Goal: Check status: Check status

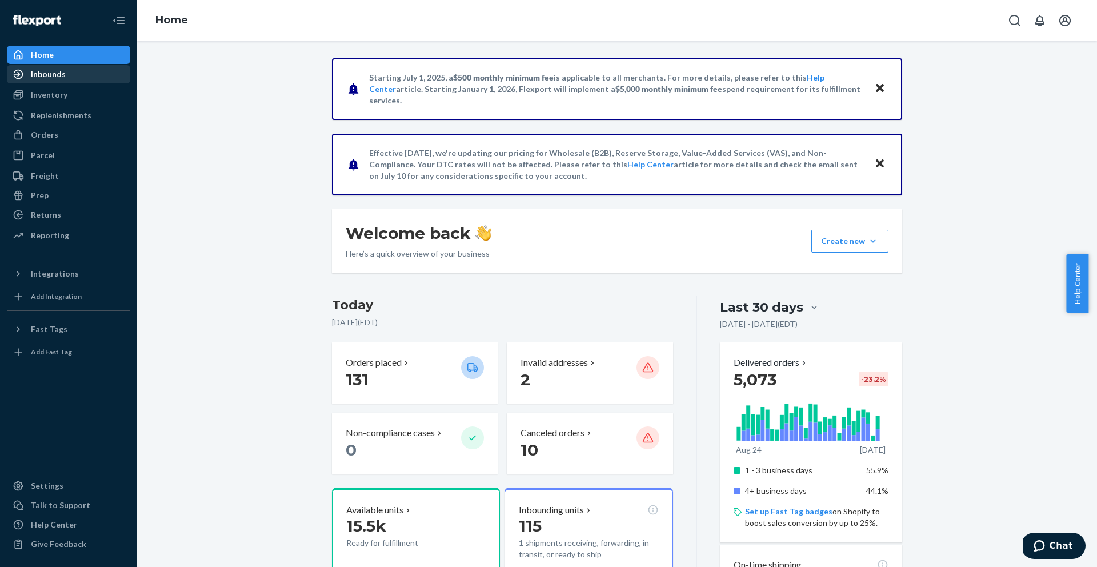
click at [65, 76] on div "Inbounds" at bounding box center [68, 74] width 121 height 16
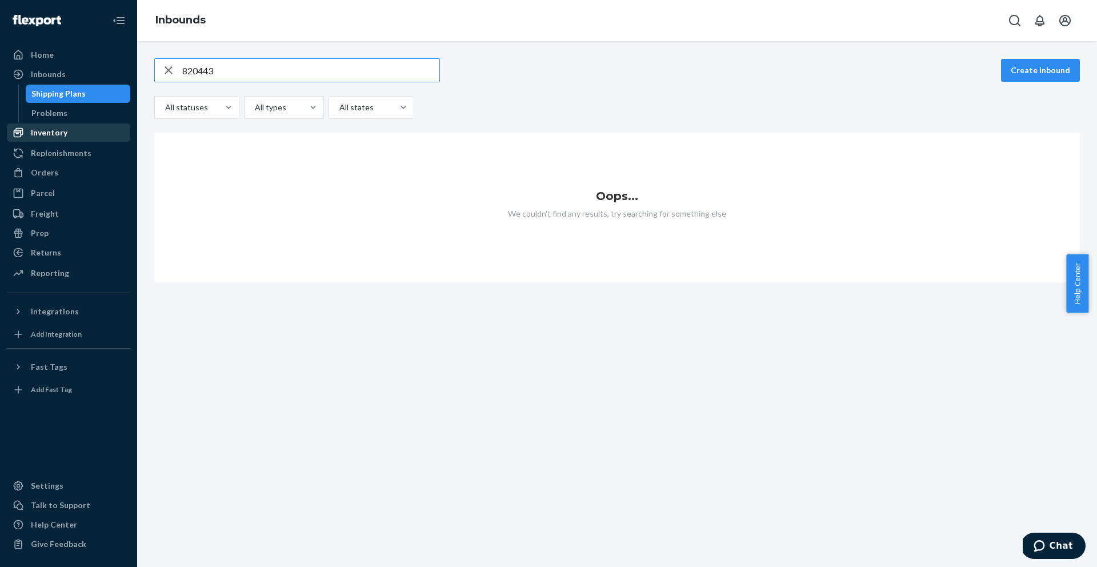
type input "820443"
click at [63, 138] on div "Inventory" at bounding box center [49, 132] width 37 height 11
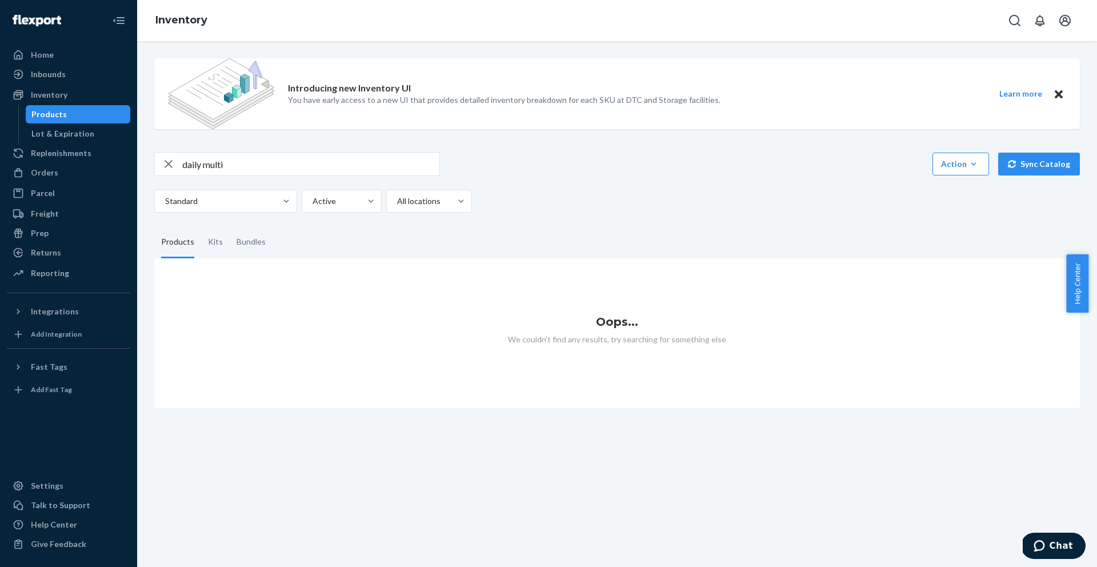
click at [1078, 24] on div at bounding box center [1040, 20] width 75 height 23
click at [1048, 18] on button "Open notifications" at bounding box center [1039, 20] width 23 height 23
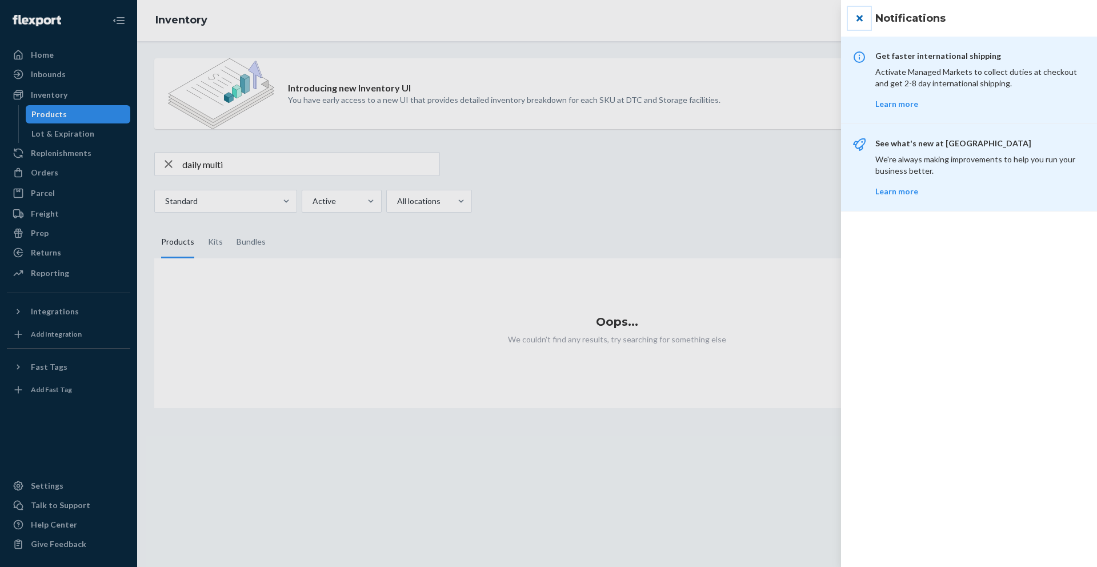
click at [856, 21] on button "close" at bounding box center [859, 18] width 23 height 23
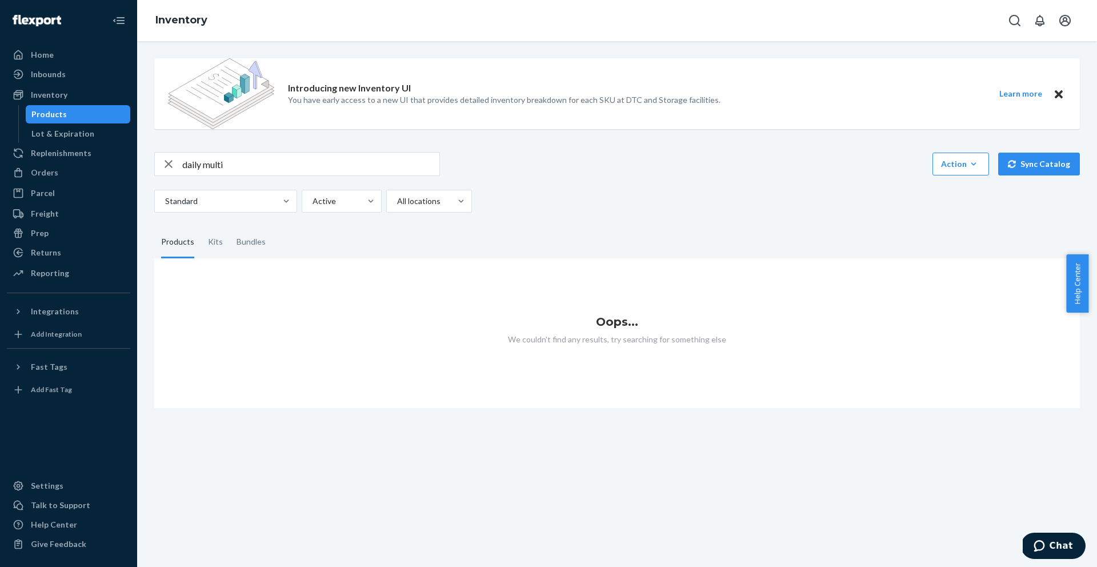
click at [1077, 22] on div at bounding box center [1040, 20] width 75 height 23
click at [1071, 21] on icon "Open account menu" at bounding box center [1065, 21] width 14 height 14
drag, startPoint x: 204, startPoint y: 163, endPoint x: 147, endPoint y: 165, distance: 57.2
click at [147, 165] on div "Introducing new Inventory UI You have early access to a new UI that provides de…" at bounding box center [617, 228] width 943 height 359
type input "multi"
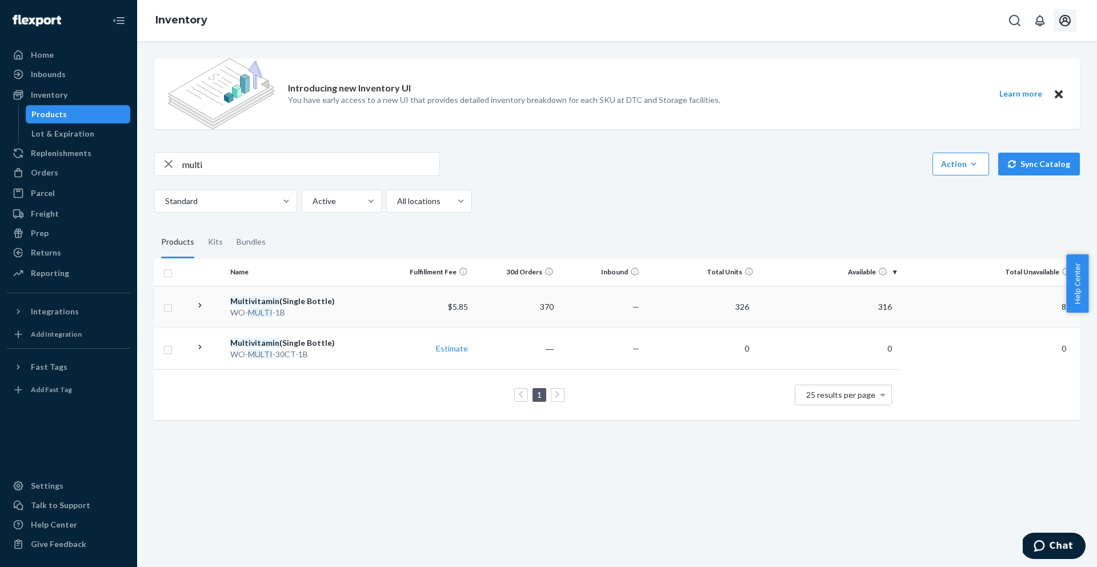
click at [364, 322] on td "Multivitamin (Single Bottle) WO- MULTI -1B" at bounding box center [306, 307] width 161 height 42
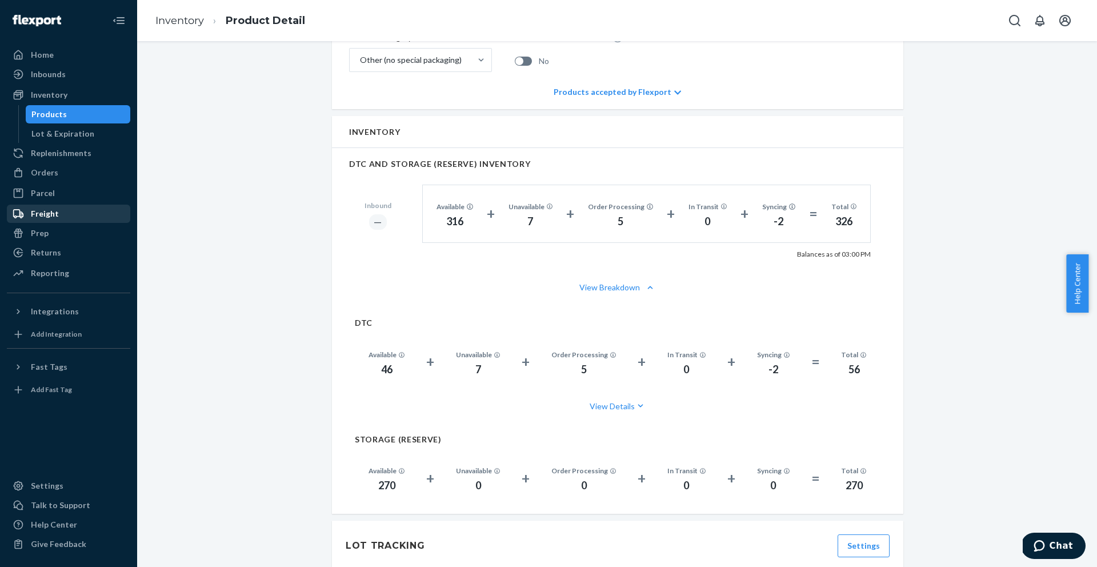
scroll to position [607, 0]
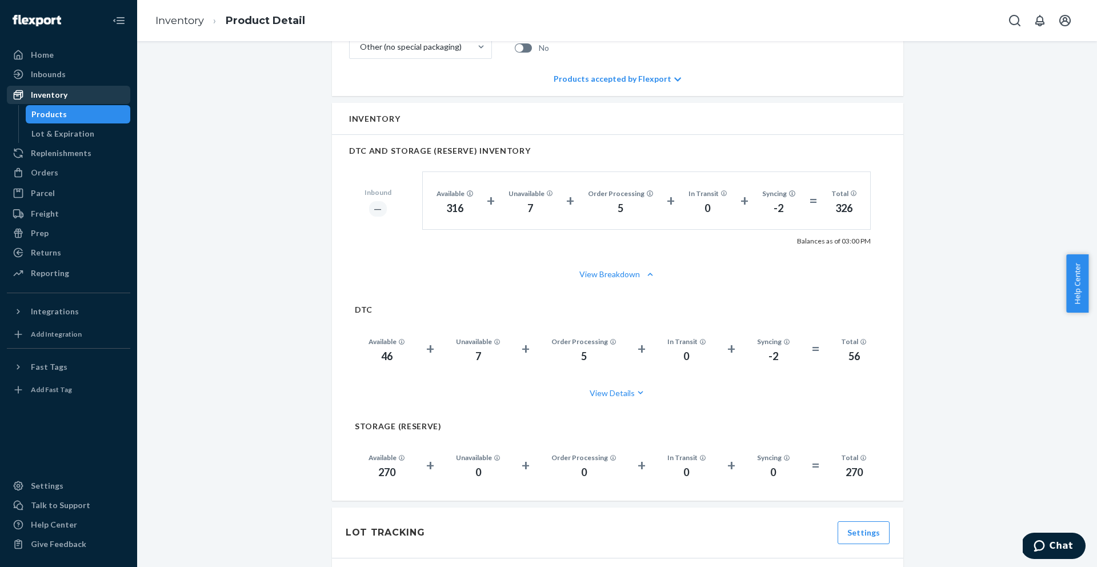
click at [74, 98] on div "Inventory" at bounding box center [68, 95] width 121 height 16
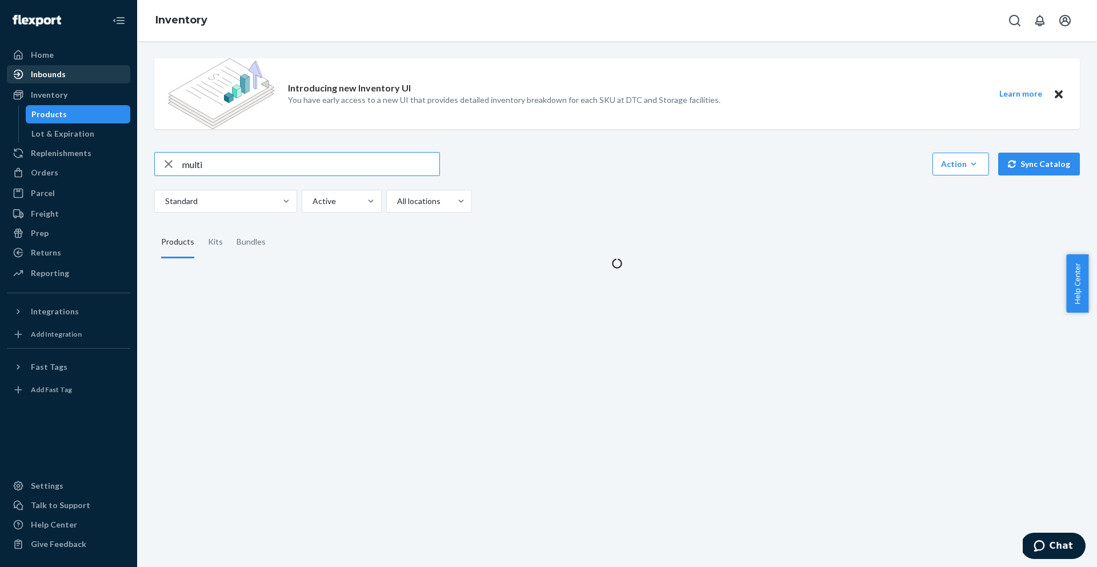
click at [71, 81] on div "Inbounds" at bounding box center [68, 74] width 121 height 16
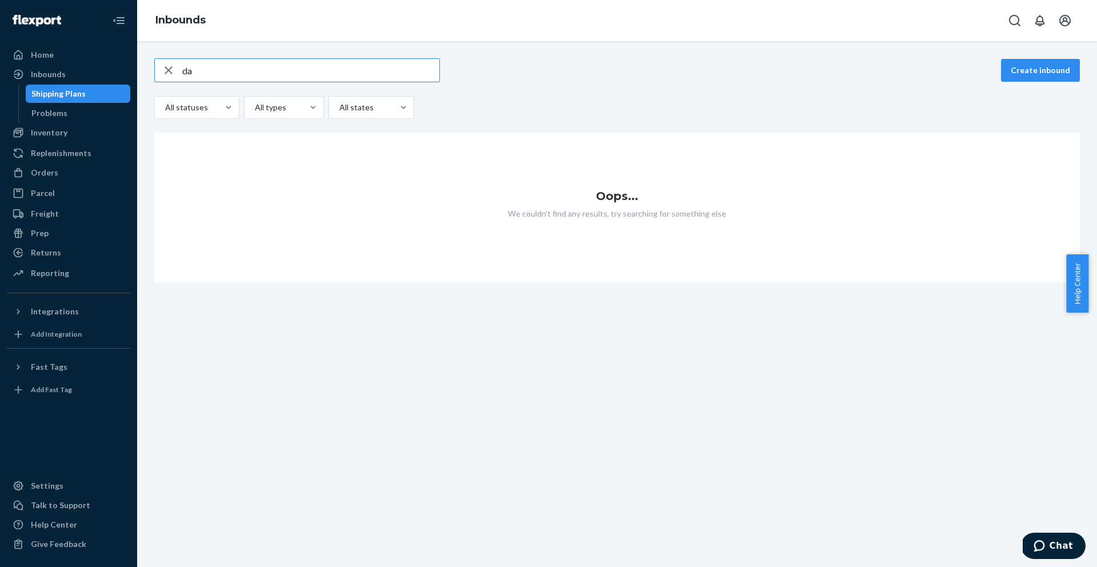
type input "d"
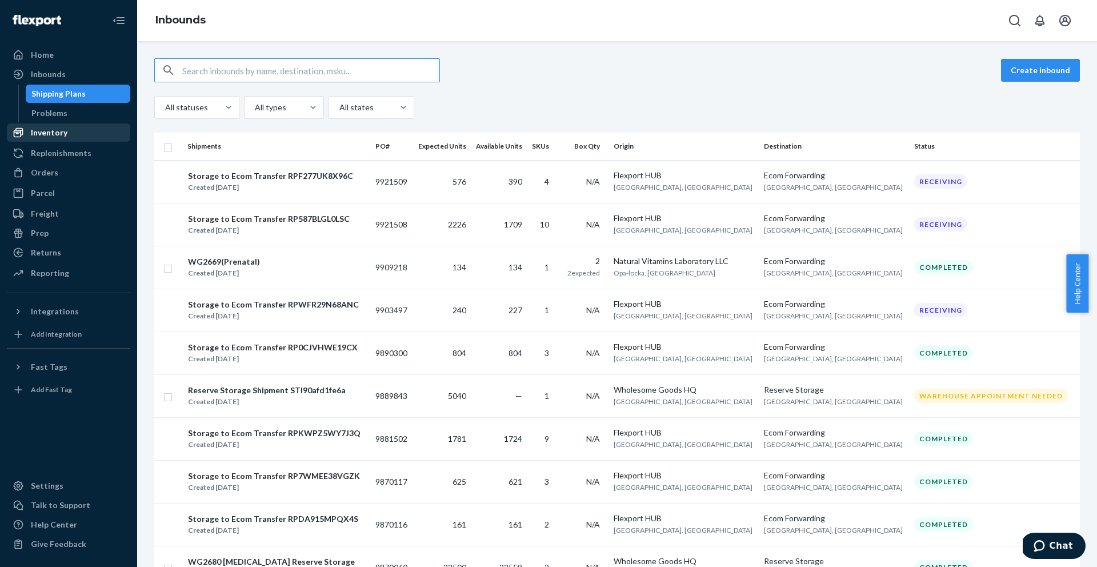
click at [98, 141] on link "Inventory" at bounding box center [68, 132] width 123 height 18
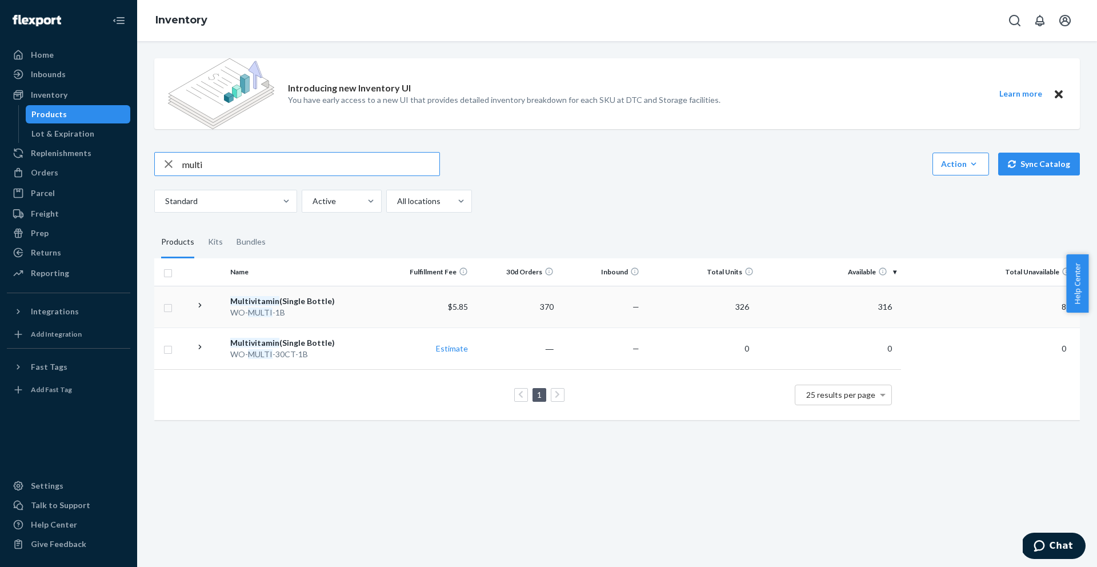
click at [293, 319] on td "Multivitamin (Single Bottle) WO- MULTI -1B" at bounding box center [306, 307] width 161 height 42
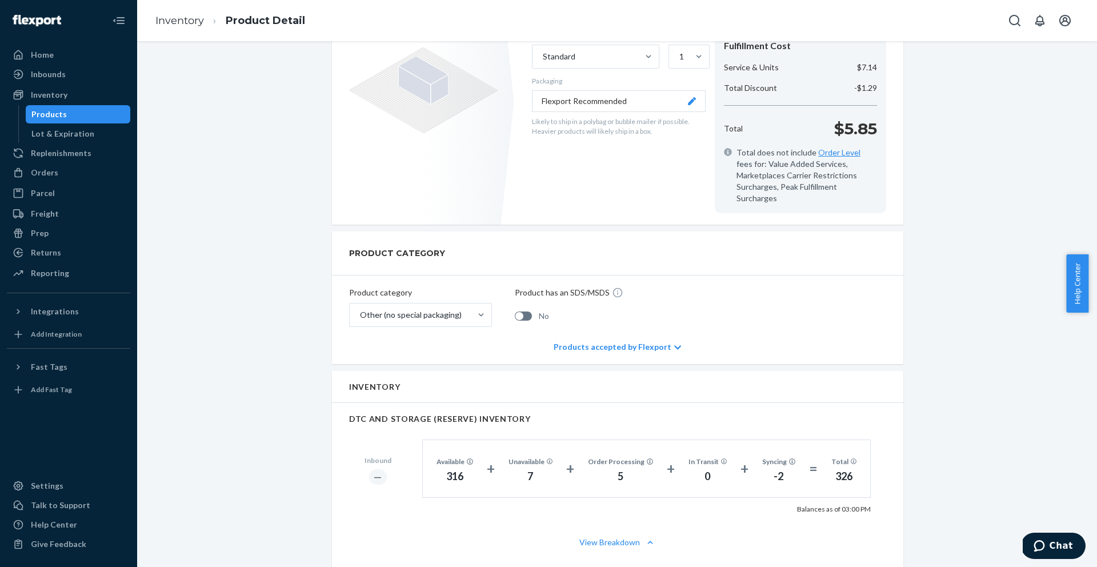
scroll to position [121, 0]
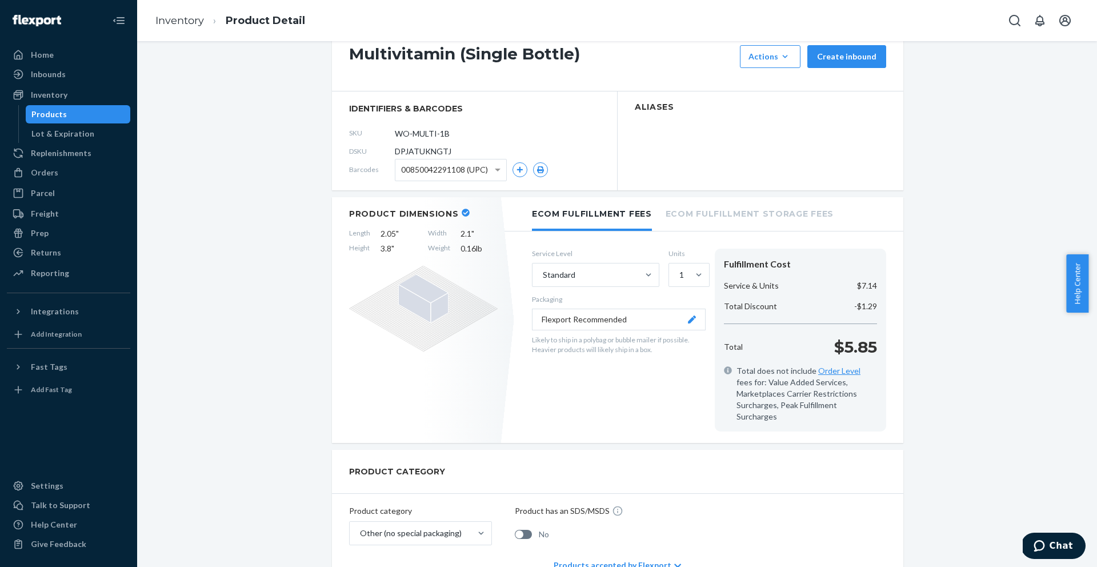
click at [406, 154] on span "DPJATUKNGTJ" at bounding box center [423, 151] width 57 height 11
copy span "DPJATUKNGTJ"
click at [63, 83] on link "Inbounds" at bounding box center [68, 74] width 123 height 18
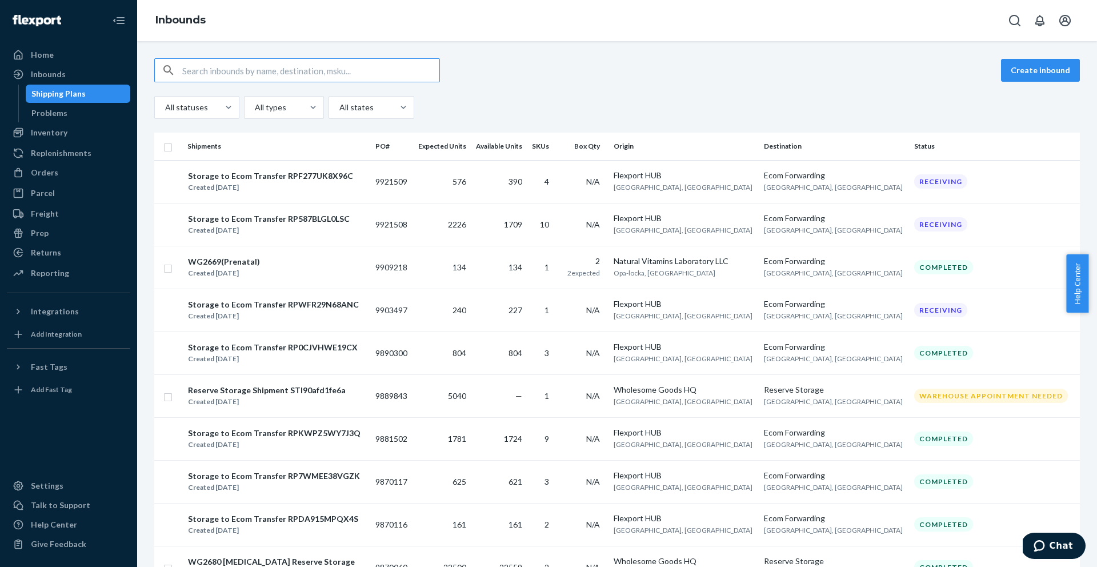
type input "DPJATUKNGTJ"
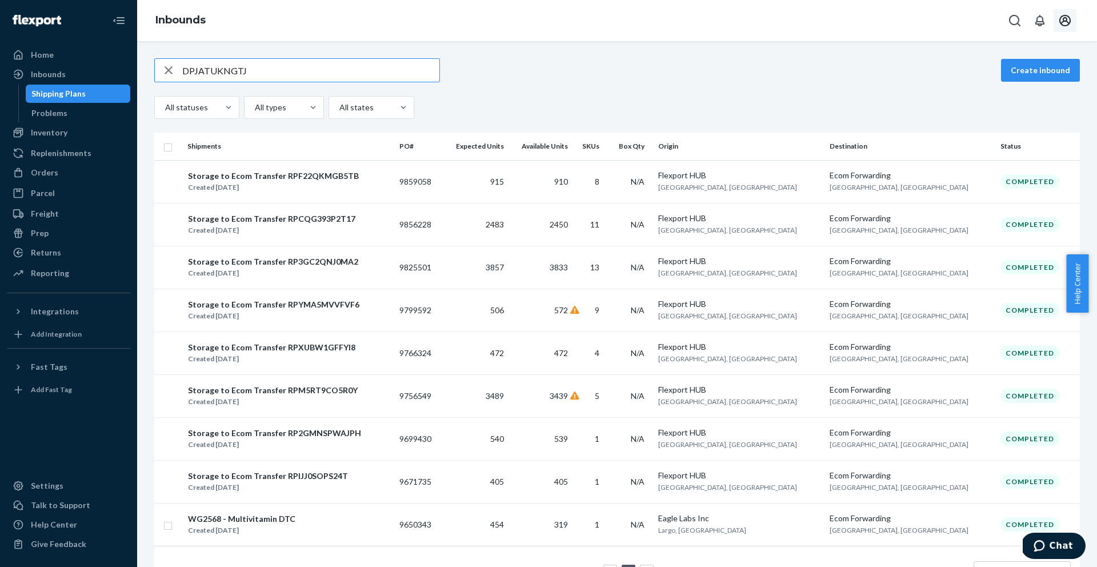
click at [1068, 15] on icon "Open account menu" at bounding box center [1065, 21] width 14 height 14
click at [995, 123] on div "Log out" at bounding box center [1038, 133] width 86 height 21
